Goal: Transaction & Acquisition: Purchase product/service

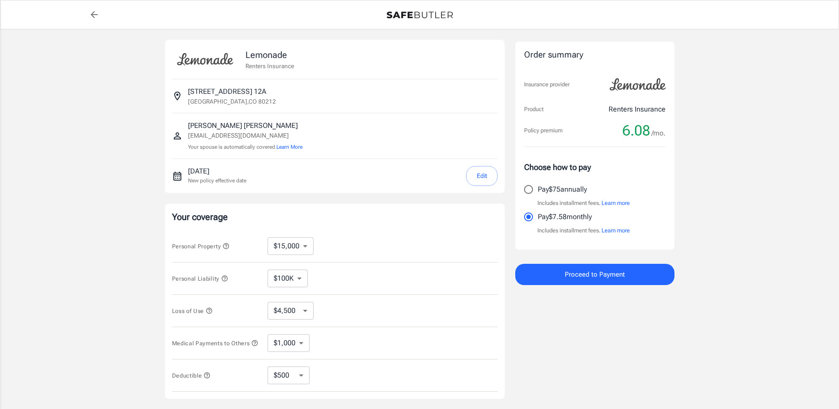
select select "15000"
select select "500"
click at [531, 188] on input "Pay $75 annually" at bounding box center [528, 189] width 19 height 19
radio input "true"
click at [614, 274] on span "Proceed to Payment" at bounding box center [595, 275] width 60 height 12
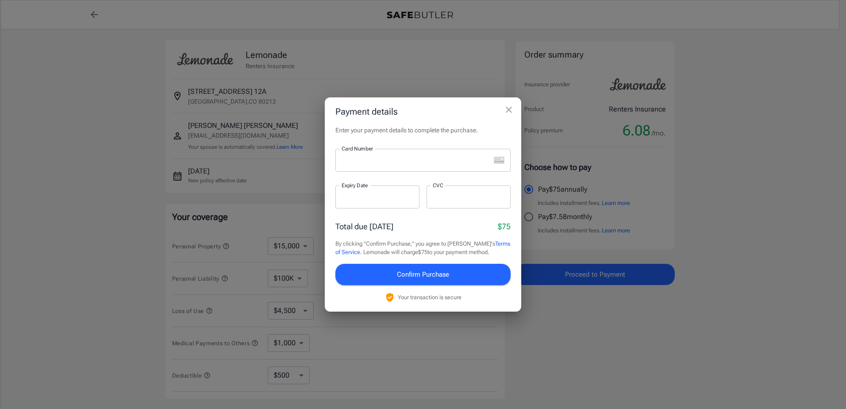
click at [365, 167] on div at bounding box center [412, 160] width 155 height 23
click at [442, 203] on div at bounding box center [468, 196] width 84 height 23
click at [410, 269] on span "Confirm Purchase" at bounding box center [423, 275] width 52 height 12
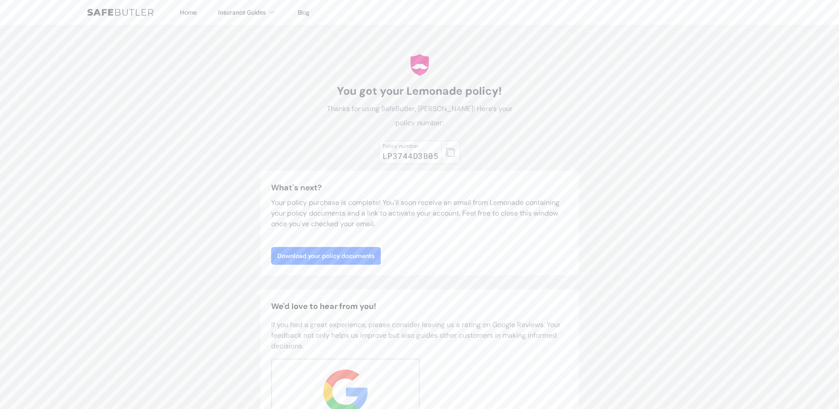
click at [334, 257] on link "Download your policy documents" at bounding box center [326, 256] width 110 height 18
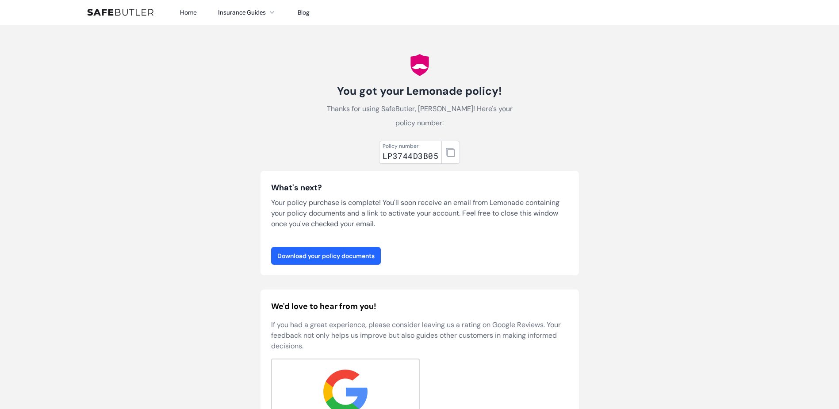
click at [349, 252] on link "Download your policy documents" at bounding box center [326, 256] width 110 height 18
